Goal: Transaction & Acquisition: Subscribe to service/newsletter

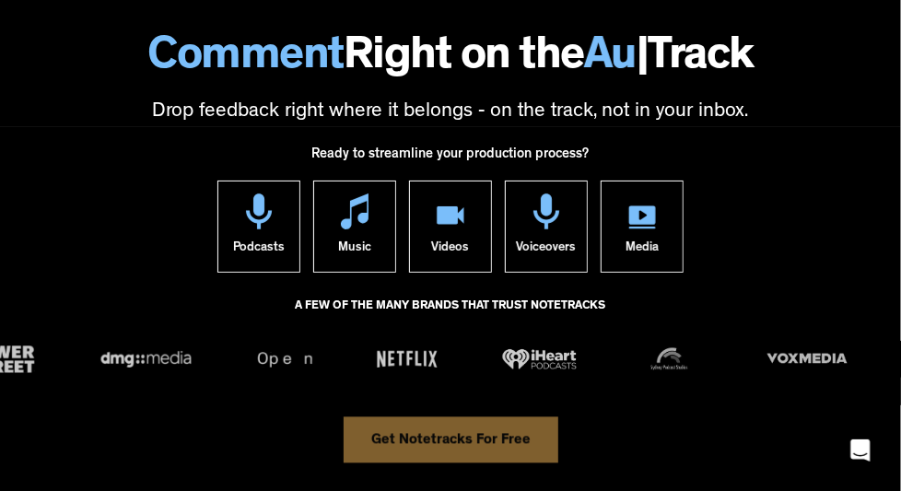
scroll to position [88, 0]
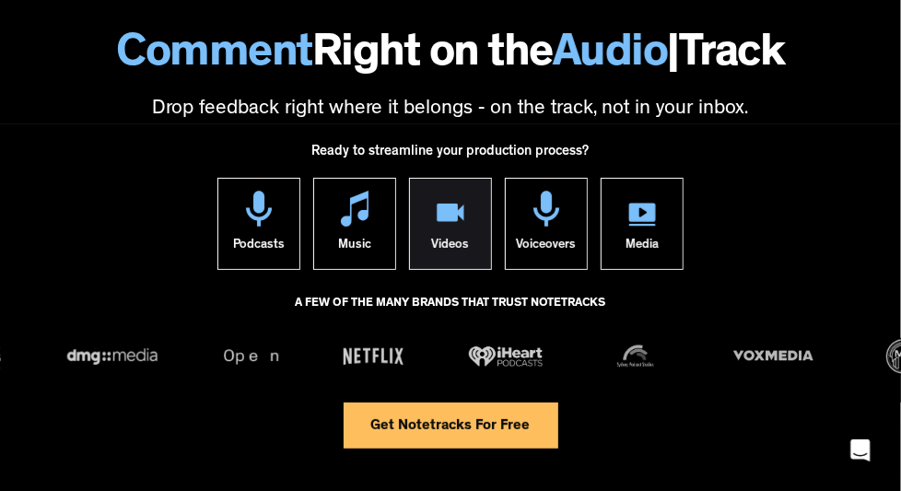
click at [453, 227] on img at bounding box center [451, 215] width 28 height 23
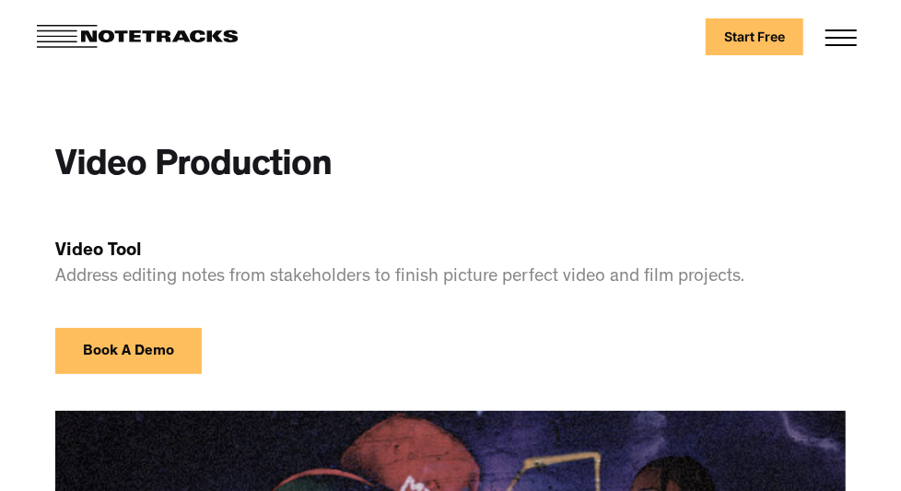
click at [803, 43] on link "Start Free" at bounding box center [755, 36] width 98 height 37
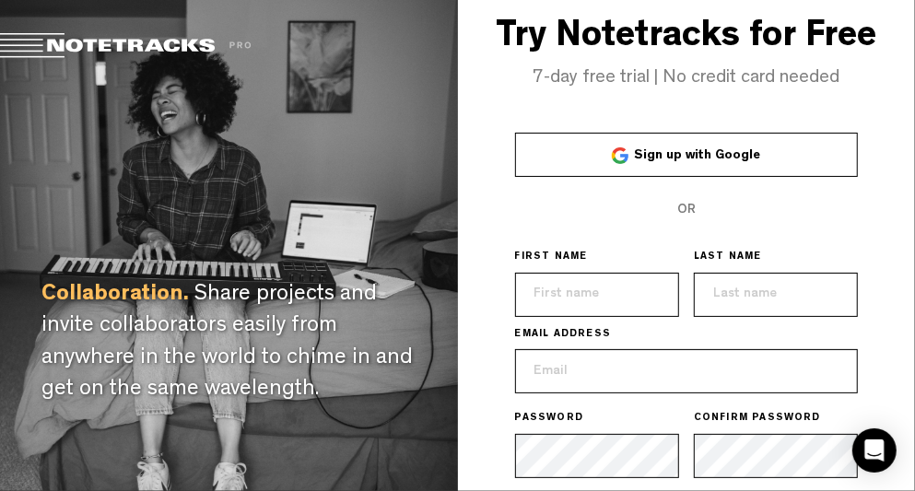
click at [645, 150] on span "Sign up with Google" at bounding box center [697, 155] width 126 height 13
